Goal: Task Accomplishment & Management: Use online tool/utility

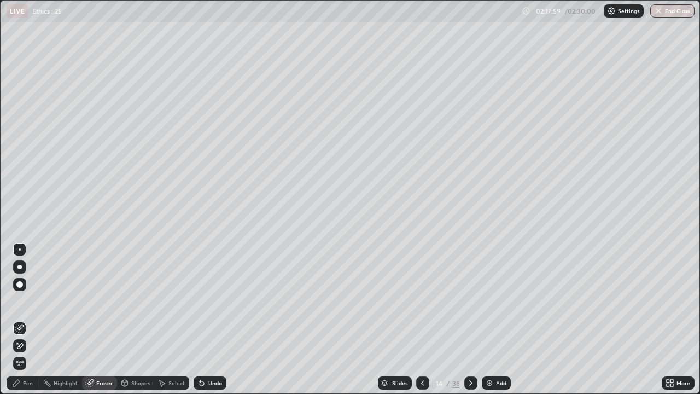
scroll to position [394, 700]
click at [29, 388] on div "Pen" at bounding box center [23, 382] width 33 height 13
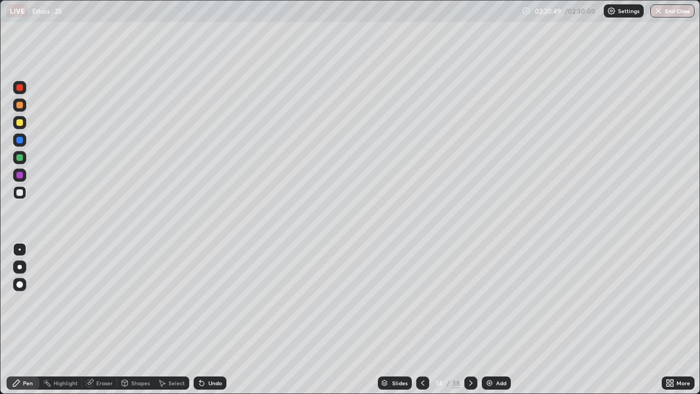
click at [493, 382] on div "Add" at bounding box center [496, 382] width 29 height 13
click at [21, 107] on div at bounding box center [19, 105] width 7 height 7
click at [24, 176] on div at bounding box center [19, 174] width 13 height 13
click at [633, 13] on p "Settings" at bounding box center [629, 10] width 21 height 5
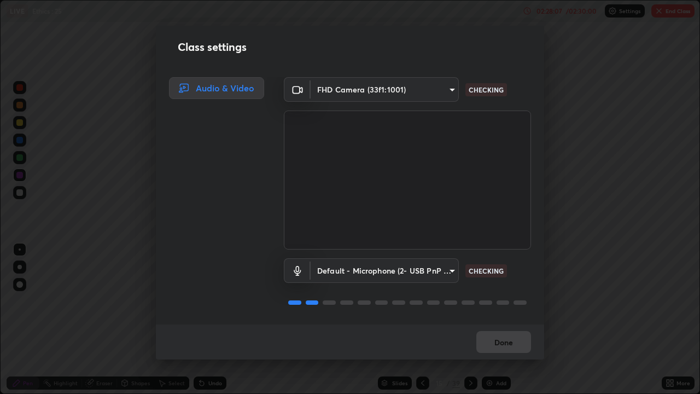
click at [592, 206] on div "Class settings Audio & Video FHD Camera (33f1:1001) 2a97c92bb76035a6a3513691d1b…" at bounding box center [350, 197] width 700 height 394
click at [500, 342] on button "Done" at bounding box center [503, 342] width 55 height 22
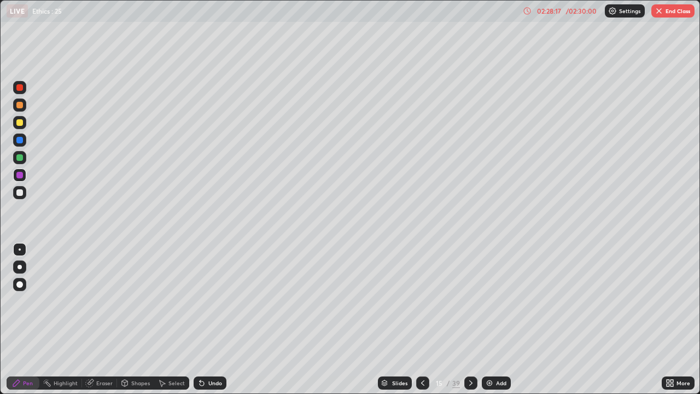
click at [585, 14] on div "/ 02:30:00" at bounding box center [581, 11] width 34 height 7
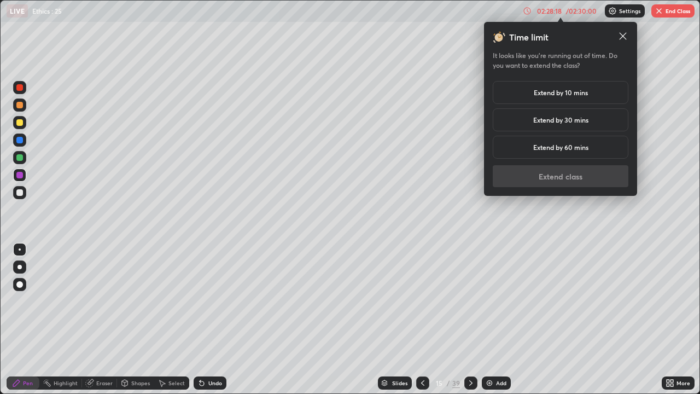
click at [579, 92] on h5 "Extend by 10 mins" at bounding box center [561, 92] width 54 height 10
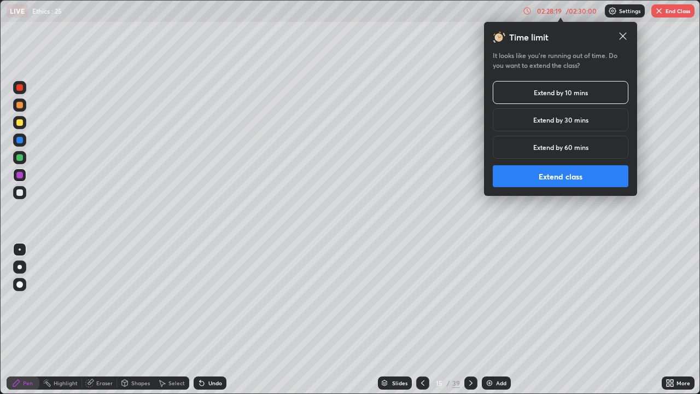
click at [574, 179] on button "Extend class" at bounding box center [561, 176] width 136 height 22
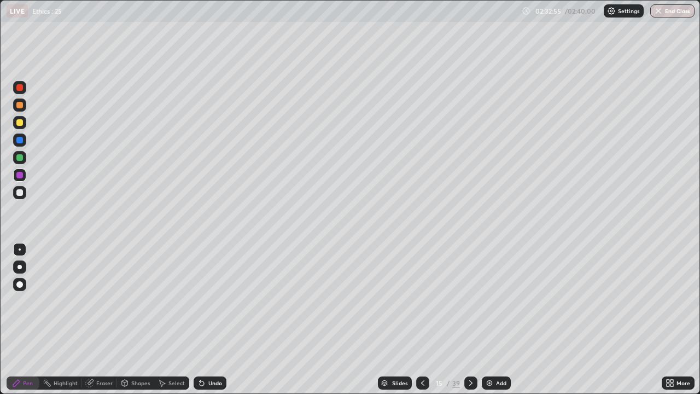
click at [488, 384] on img at bounding box center [489, 382] width 9 height 9
click at [22, 124] on div at bounding box center [19, 122] width 7 height 7
click at [486, 377] on div "Add" at bounding box center [496, 382] width 29 height 13
click at [426, 379] on div at bounding box center [423, 382] width 13 height 13
click at [422, 383] on icon at bounding box center [423, 382] width 9 height 9
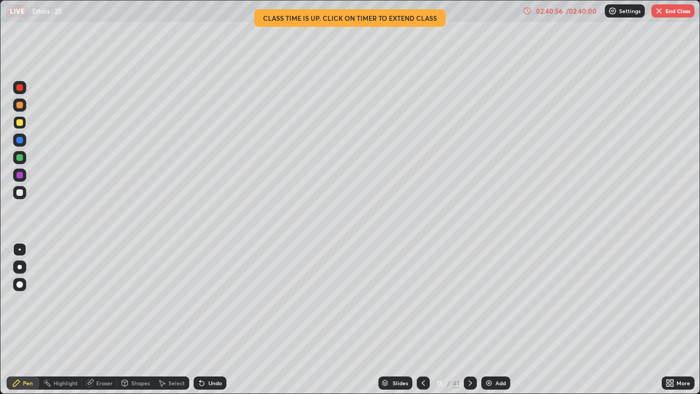
click at [675, 12] on button "End Class" at bounding box center [672, 10] width 43 height 13
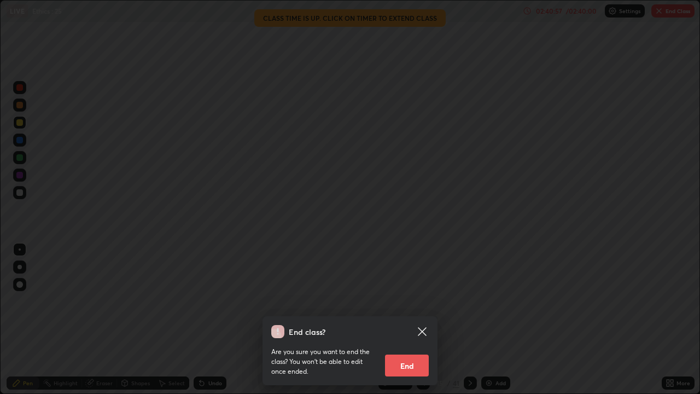
click at [411, 369] on button "End" at bounding box center [407, 365] width 44 height 22
